Goal: Contribute content: Add original content to the website for others to see

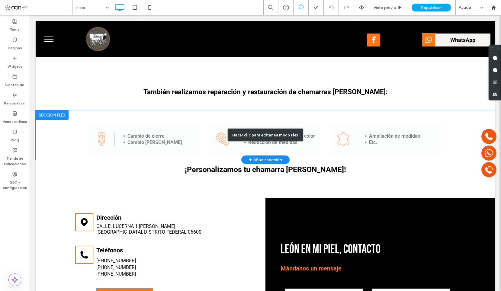
scroll to position [694, 0]
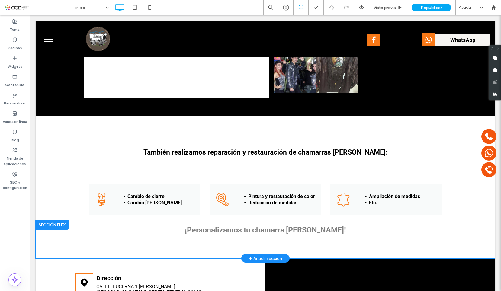
click at [271, 255] on div "+ Añadir sección" at bounding box center [265, 258] width 33 height 7
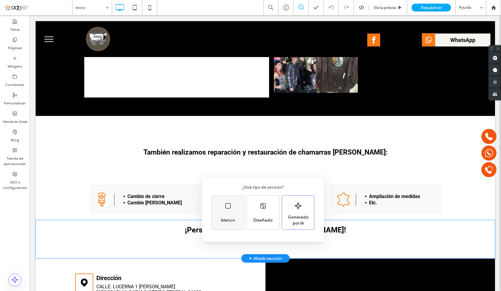
click at [230, 214] on div "blanco" at bounding box center [227, 220] width 19 height 13
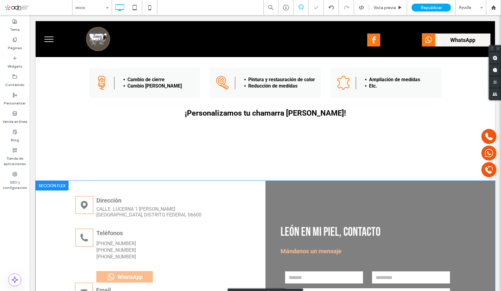
scroll to position [754, 0]
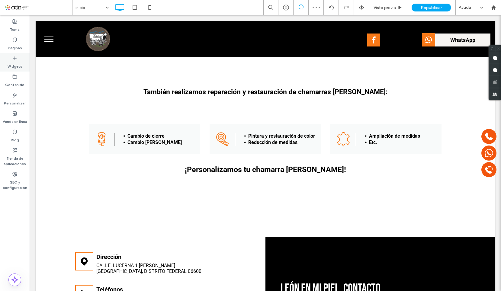
drag, startPoint x: 14, startPoint y: 64, endPoint x: 50, endPoint y: 53, distance: 37.5
click at [14, 64] on label "Widgets" at bounding box center [15, 65] width 15 height 8
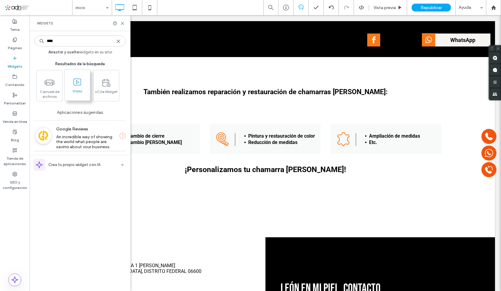
type input "****"
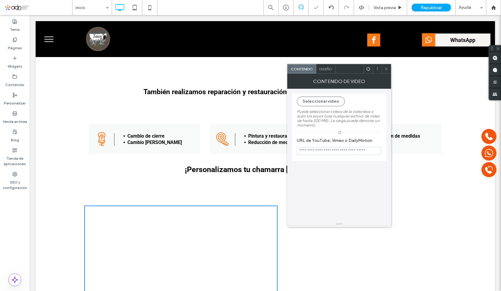
click at [315, 148] on input "URL de YouTube, Vimeo o DailyMotion" at bounding box center [339, 151] width 84 height 8
paste input "**********"
type input "**********"
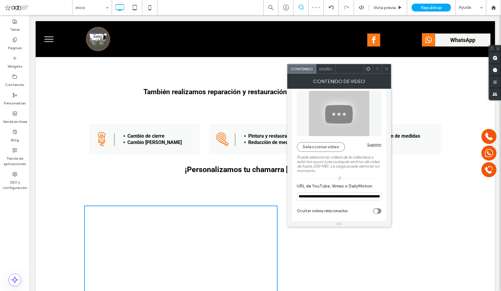
scroll to position [10, 0]
click at [385, 70] on use at bounding box center [385, 68] width 3 height 3
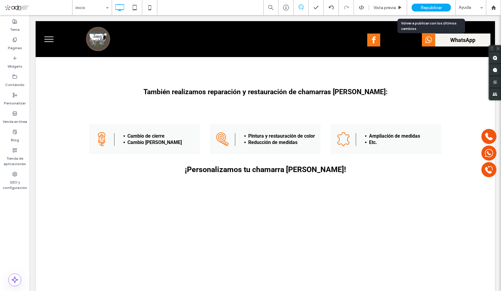
click at [442, 8] on div "Republicar" at bounding box center [430, 8] width 39 height 8
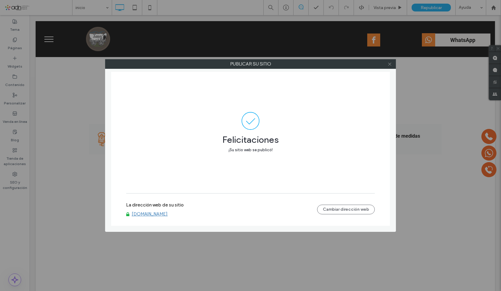
click at [390, 62] on icon at bounding box center [389, 64] width 5 height 5
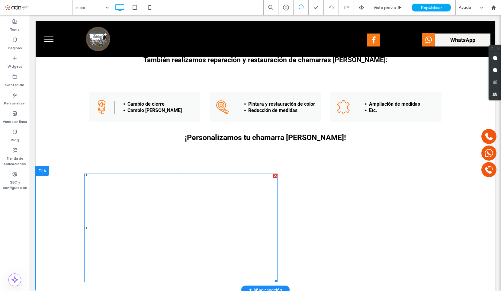
scroll to position [845, 0]
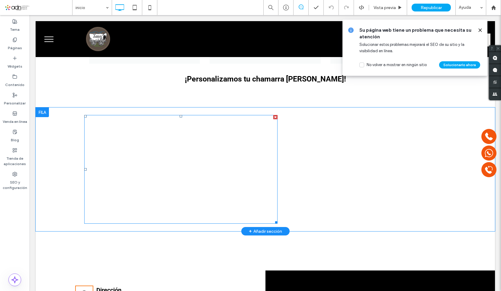
click at [201, 175] on span at bounding box center [180, 169] width 193 height 109
